Goal: Transaction & Acquisition: Purchase product/service

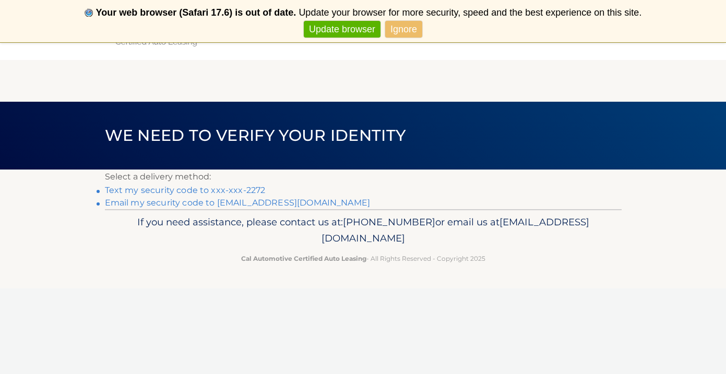
click at [248, 192] on link "Text my security code to xxx-xxx-2272" at bounding box center [185, 190] width 161 height 10
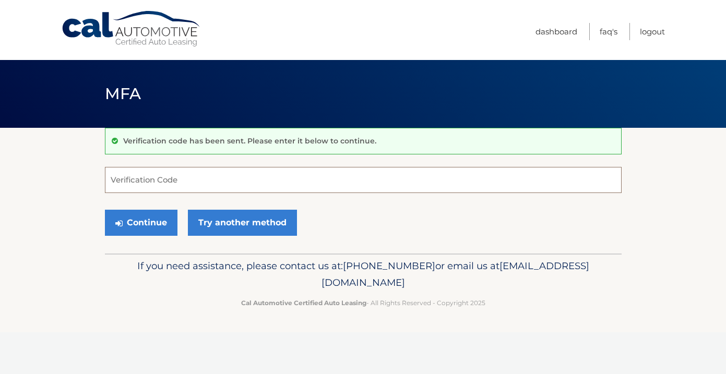
click at [218, 184] on input "Verification Code" at bounding box center [363, 180] width 516 height 26
type input "436523"
click at [159, 227] on button "Continue" at bounding box center [141, 223] width 73 height 26
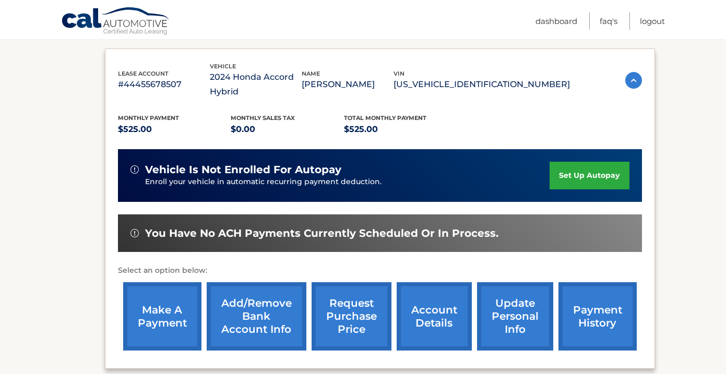
scroll to position [168, 0]
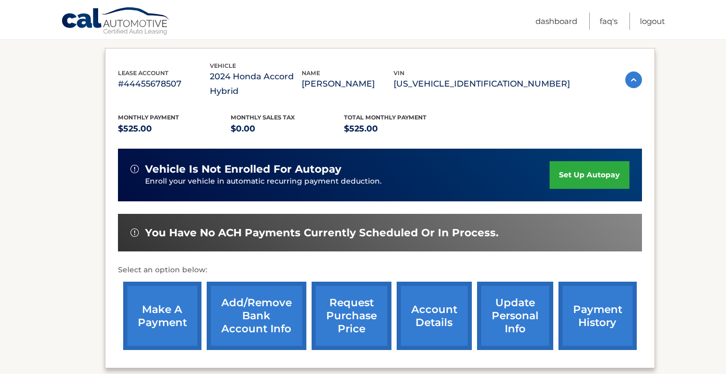
click at [165, 308] on link "make a payment" at bounding box center [162, 316] width 78 height 68
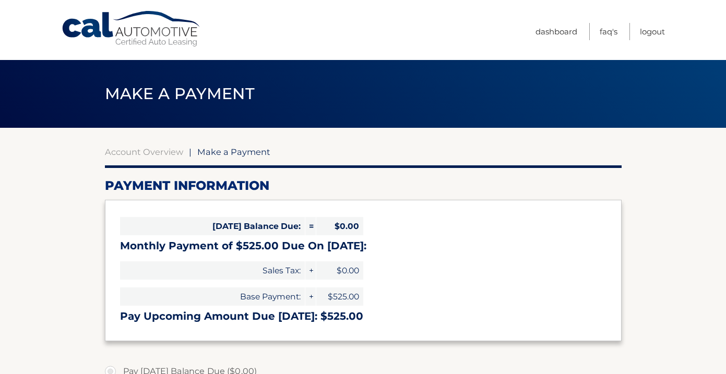
select select "NjI0YjEyNWQtZGZjMi00YzM5LTk5Y2YtZDlmNTQ2MjdhMTc4"
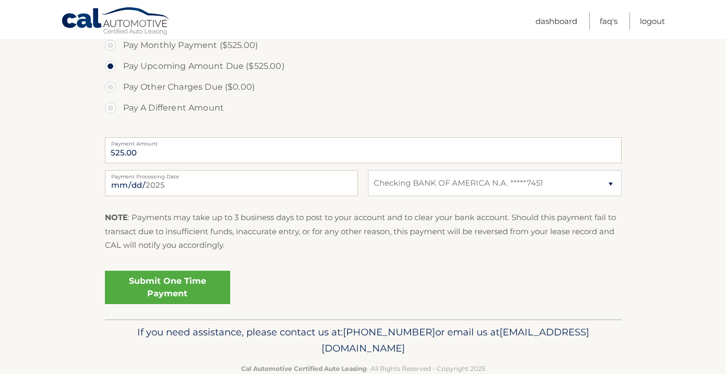
scroll to position [349, 0]
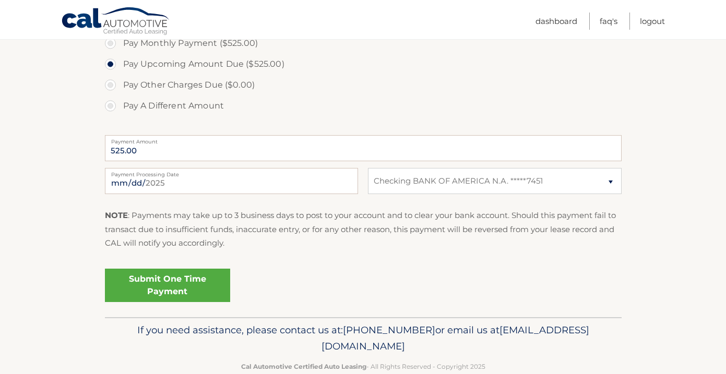
click at [176, 280] on link "Submit One Time Payment" at bounding box center [167, 285] width 125 height 33
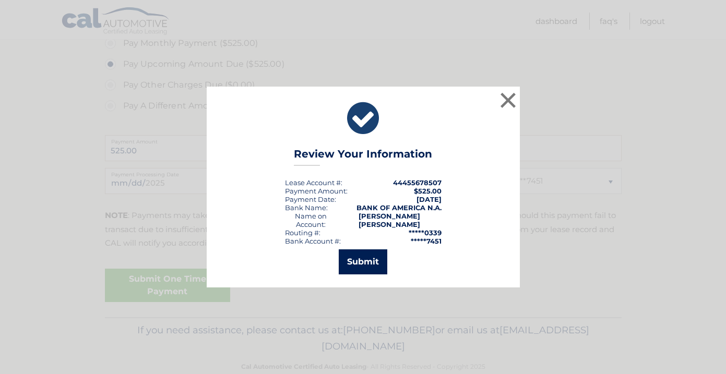
click at [359, 264] on button "Submit" at bounding box center [363, 261] width 49 height 25
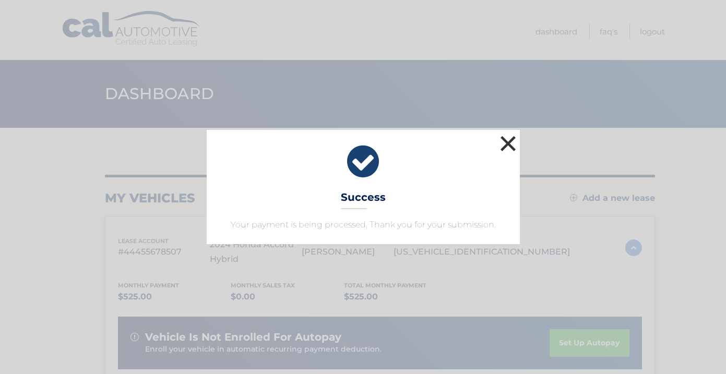
click at [503, 141] on button "×" at bounding box center [508, 143] width 21 height 21
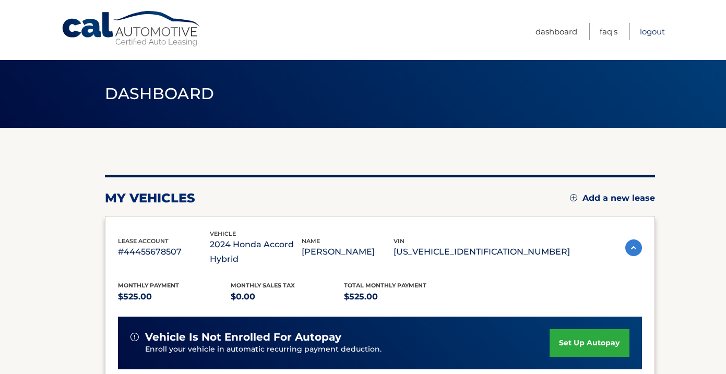
click at [657, 32] on link "Logout" at bounding box center [652, 31] width 25 height 17
